Goal: Transaction & Acquisition: Purchase product/service

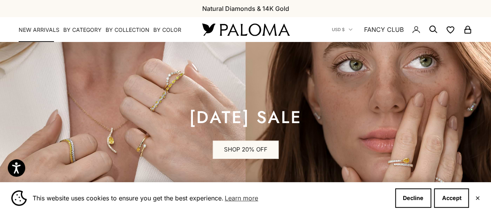
click at [45, 32] on link "NEW ARRIVALS" at bounding box center [39, 30] width 41 height 8
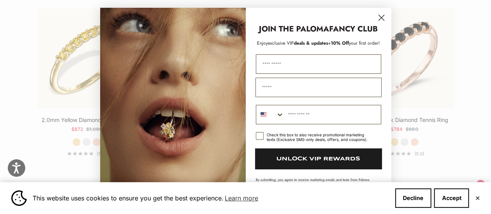
scroll to position [1127, 0]
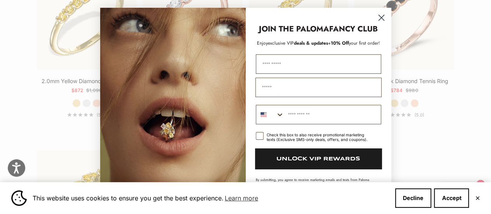
click at [380, 16] on icon "Close dialog" at bounding box center [381, 17] width 5 height 5
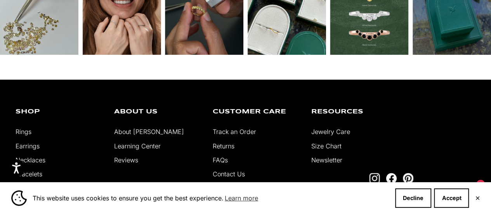
scroll to position [1632, 0]
